Goal: Entertainment & Leisure: Browse casually

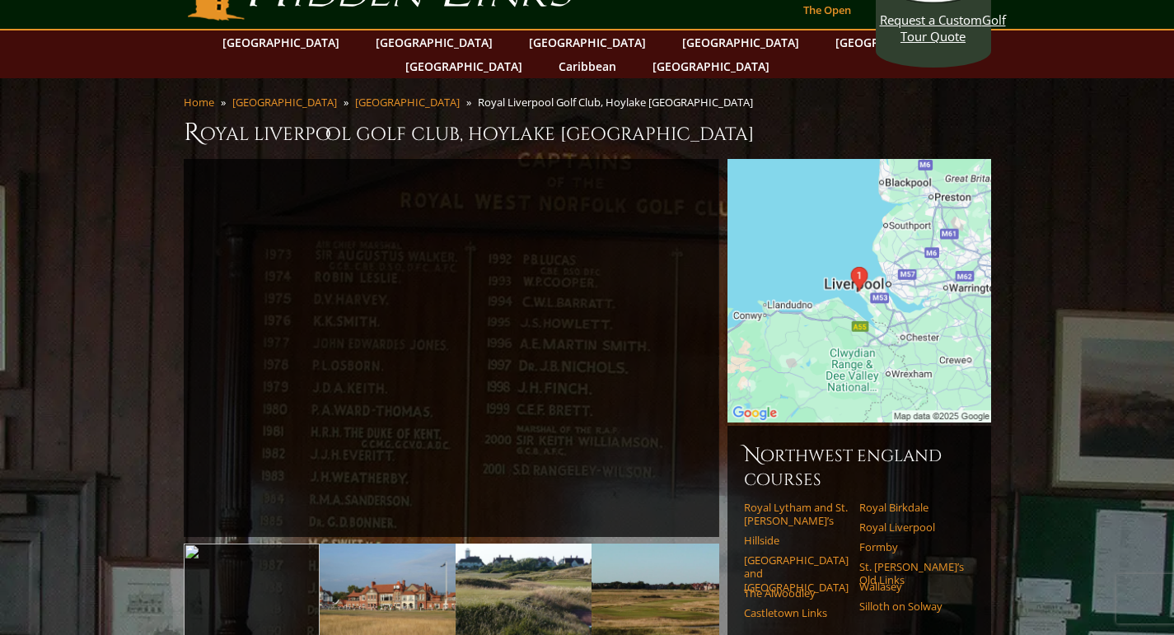
scroll to position [51, 0]
click at [389, 559] on img at bounding box center [388, 591] width 136 height 96
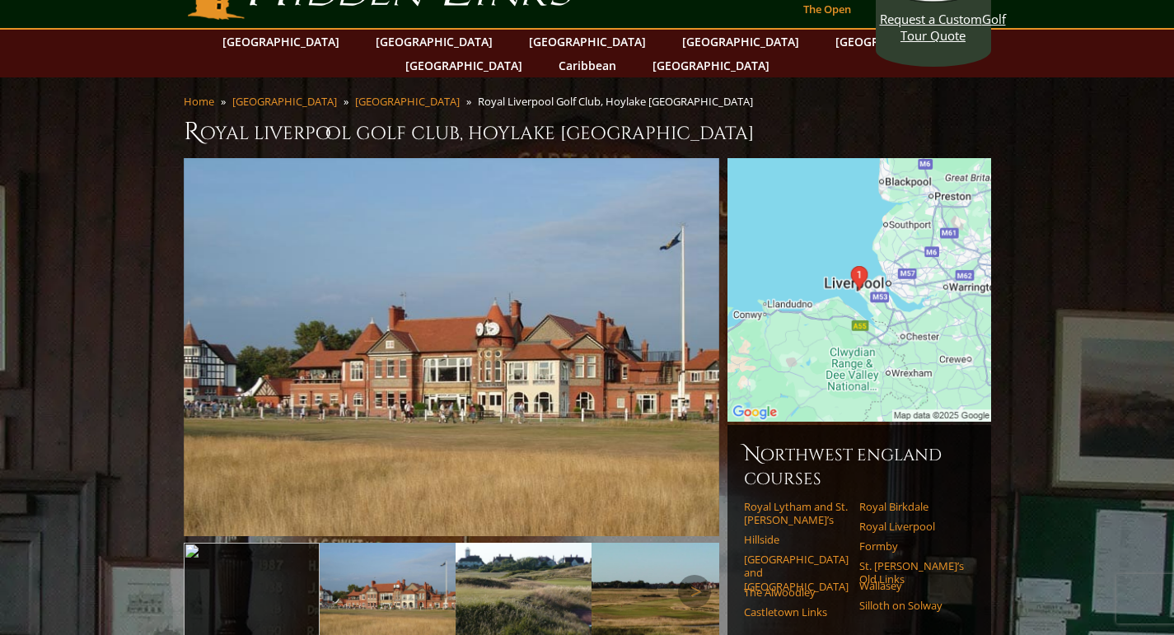
click at [510, 566] on img at bounding box center [524, 591] width 136 height 96
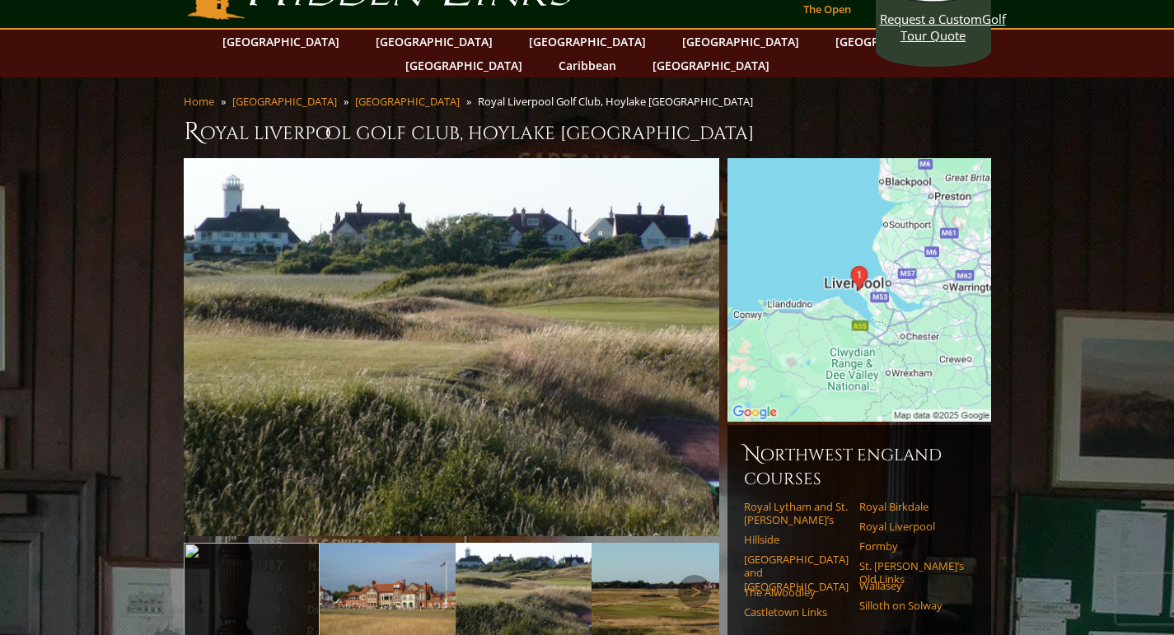
click at [633, 574] on img at bounding box center [660, 591] width 136 height 96
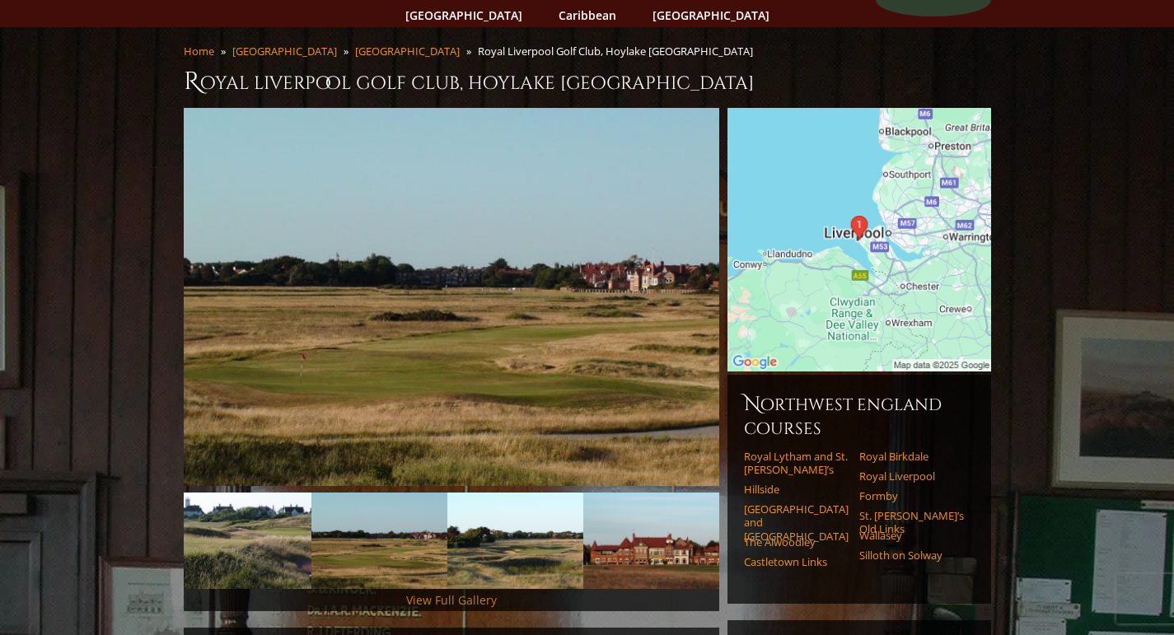
click at [454, 592] on link "View Full Gallery" at bounding box center [451, 600] width 91 height 16
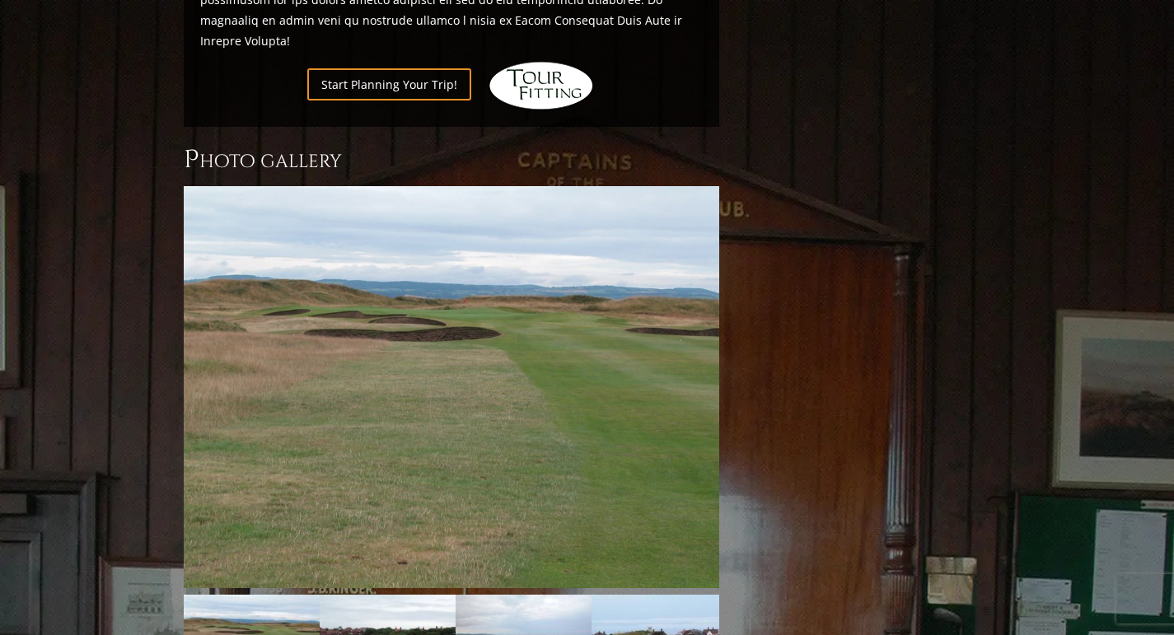
scroll to position [1601, 0]
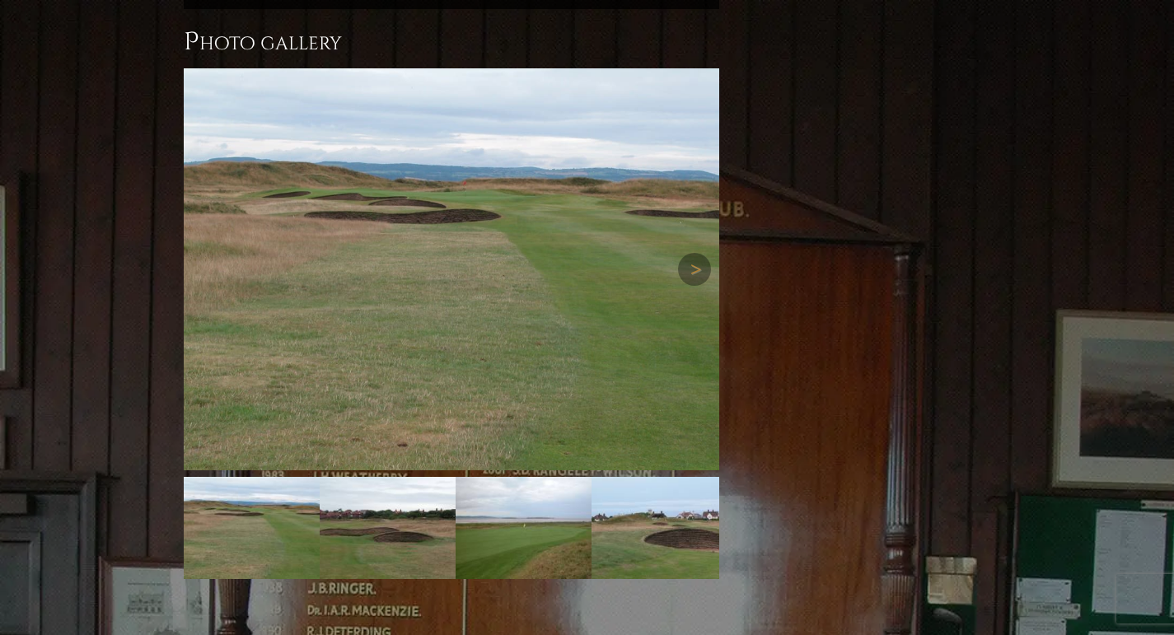
click at [493, 285] on img at bounding box center [452, 269] width 536 height 402
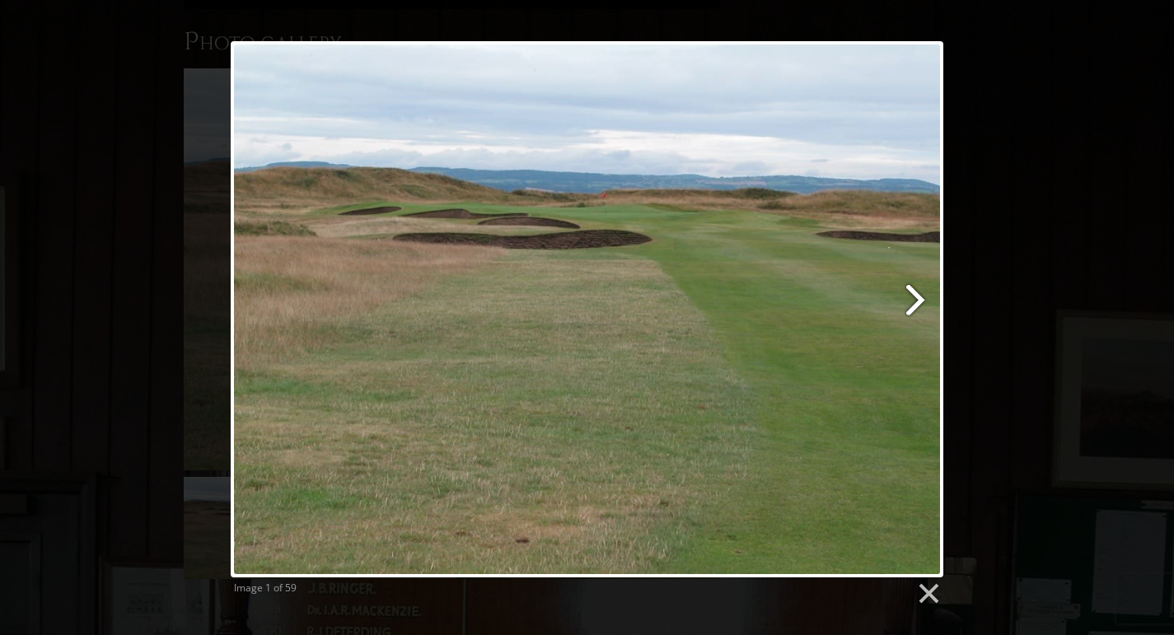
click at [914, 295] on link at bounding box center [715, 309] width 456 height 536
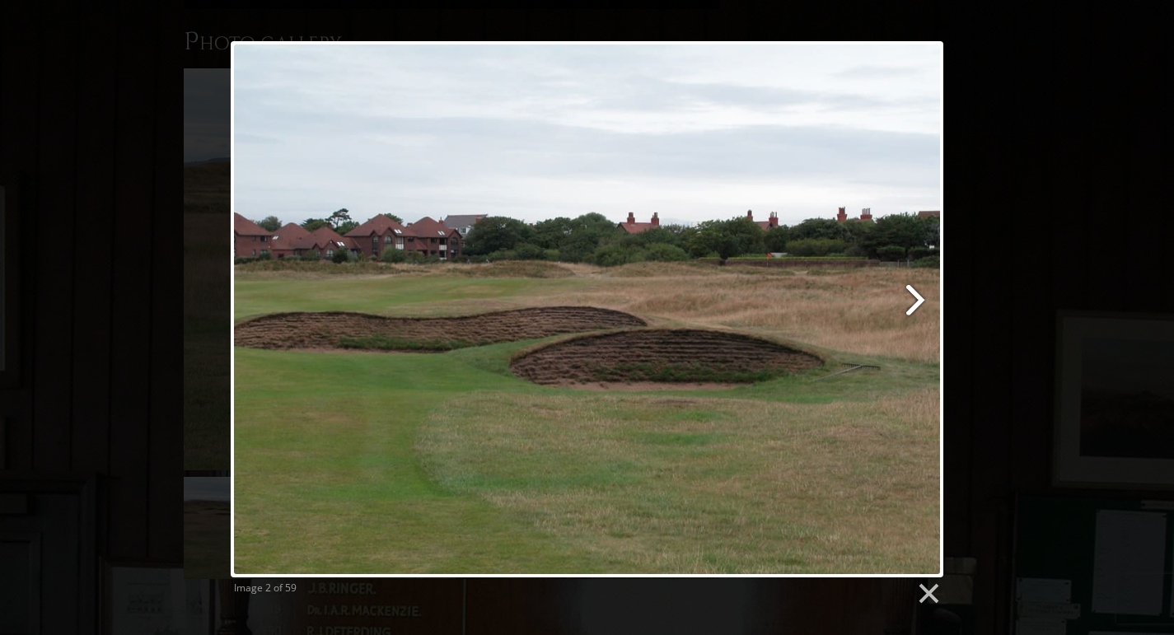
click at [914, 295] on link at bounding box center [715, 309] width 456 height 536
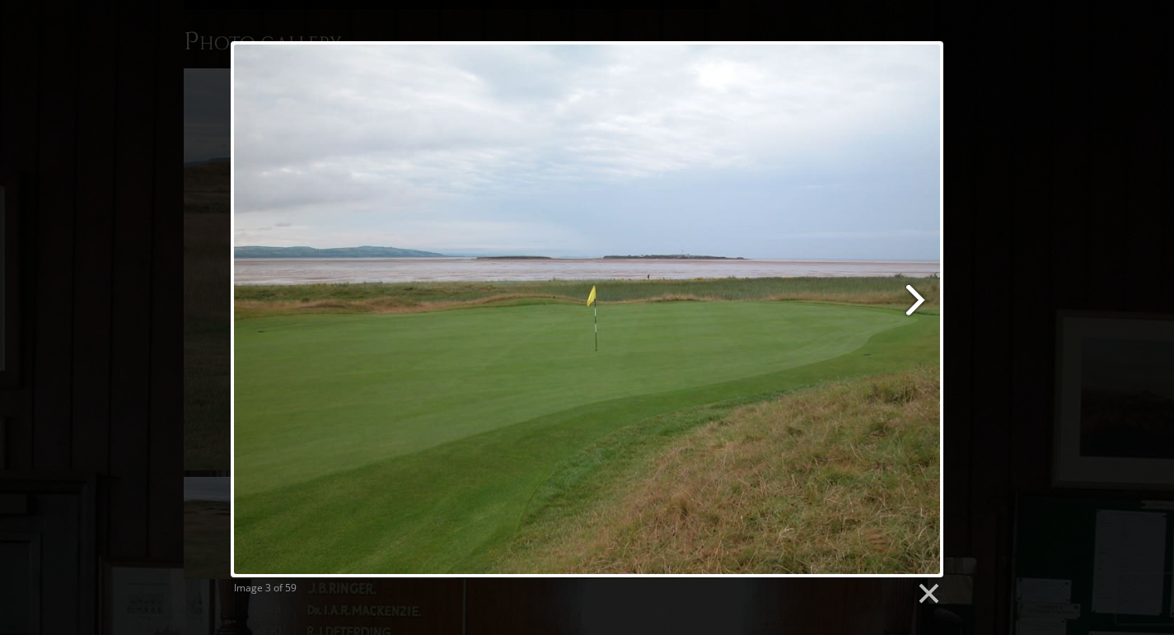
click at [914, 295] on link at bounding box center [715, 309] width 456 height 536
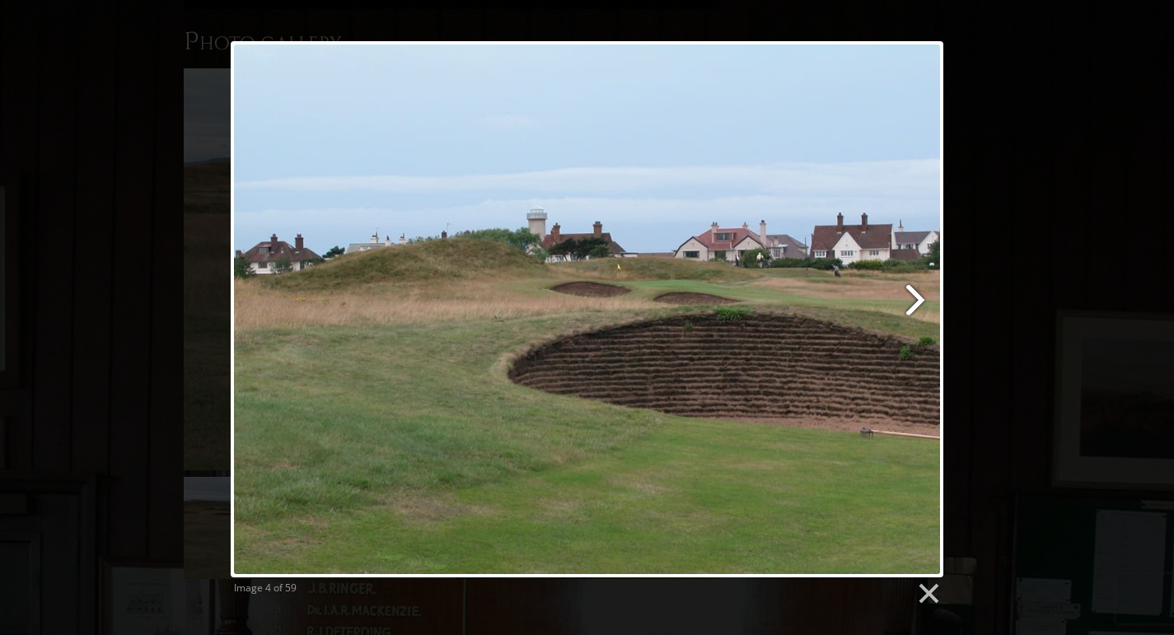
click at [914, 295] on link at bounding box center [715, 309] width 456 height 536
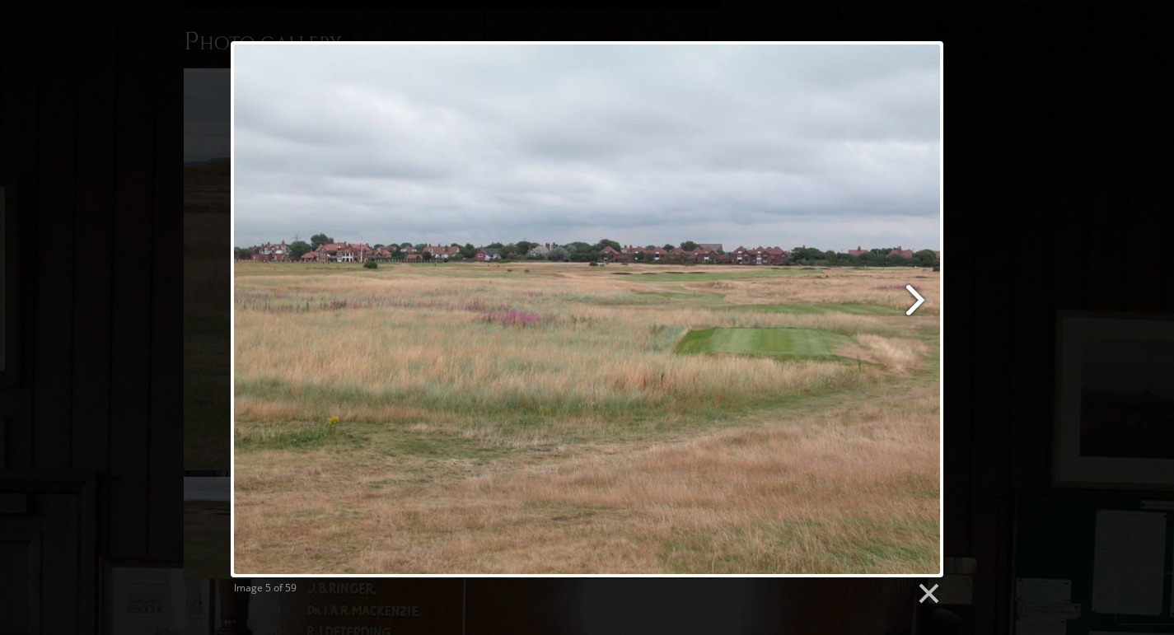
click at [914, 295] on link at bounding box center [715, 309] width 456 height 536
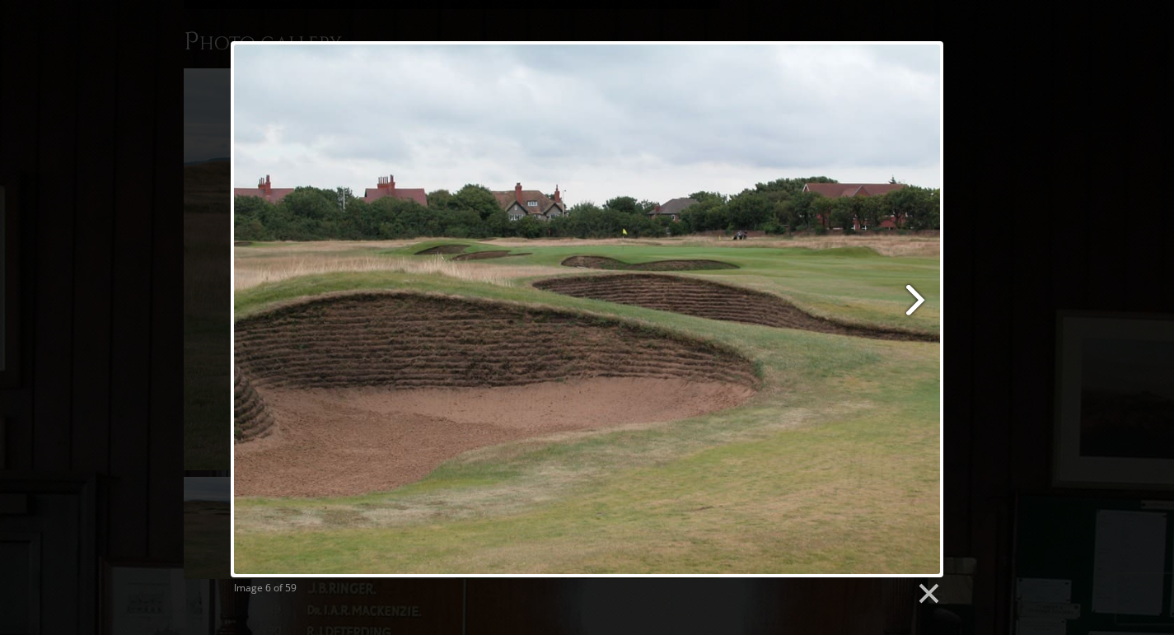
click at [911, 292] on link at bounding box center [715, 309] width 456 height 536
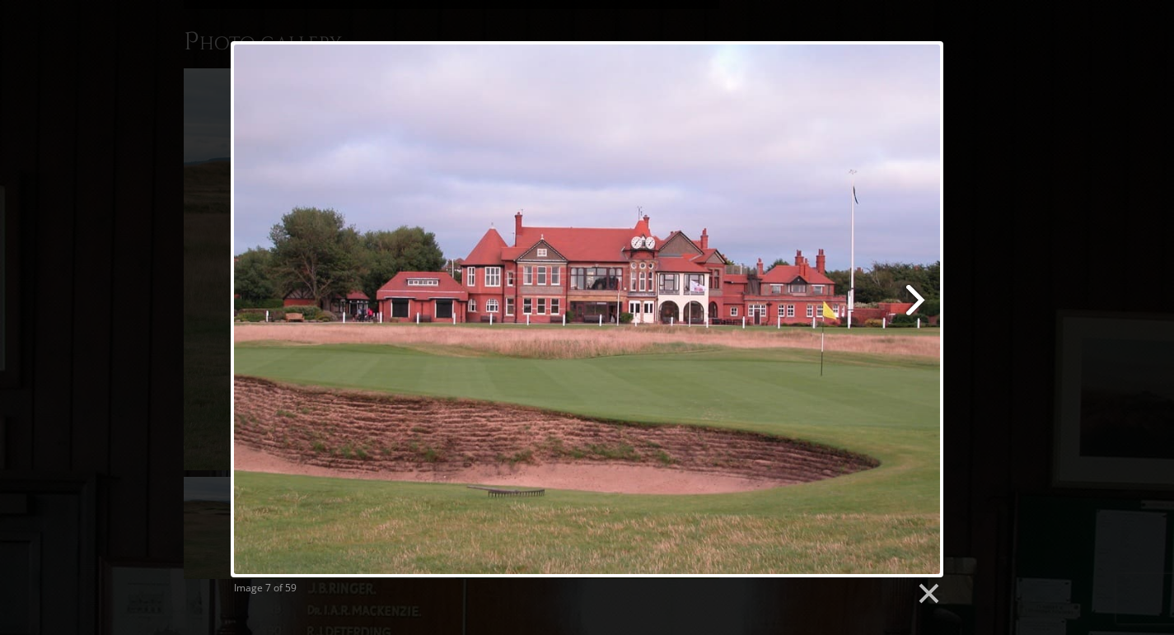
click at [910, 286] on link at bounding box center [715, 309] width 456 height 536
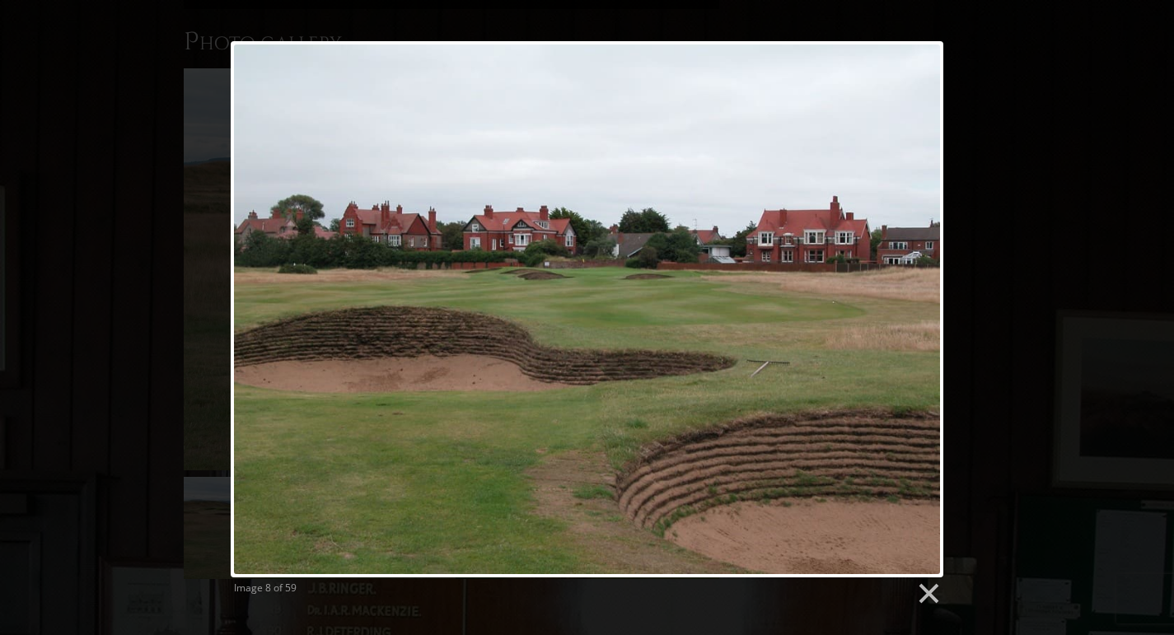
click at [146, 218] on div "Image 8 of 59" at bounding box center [587, 323] width 1174 height 565
